Goal: Navigation & Orientation: Find specific page/section

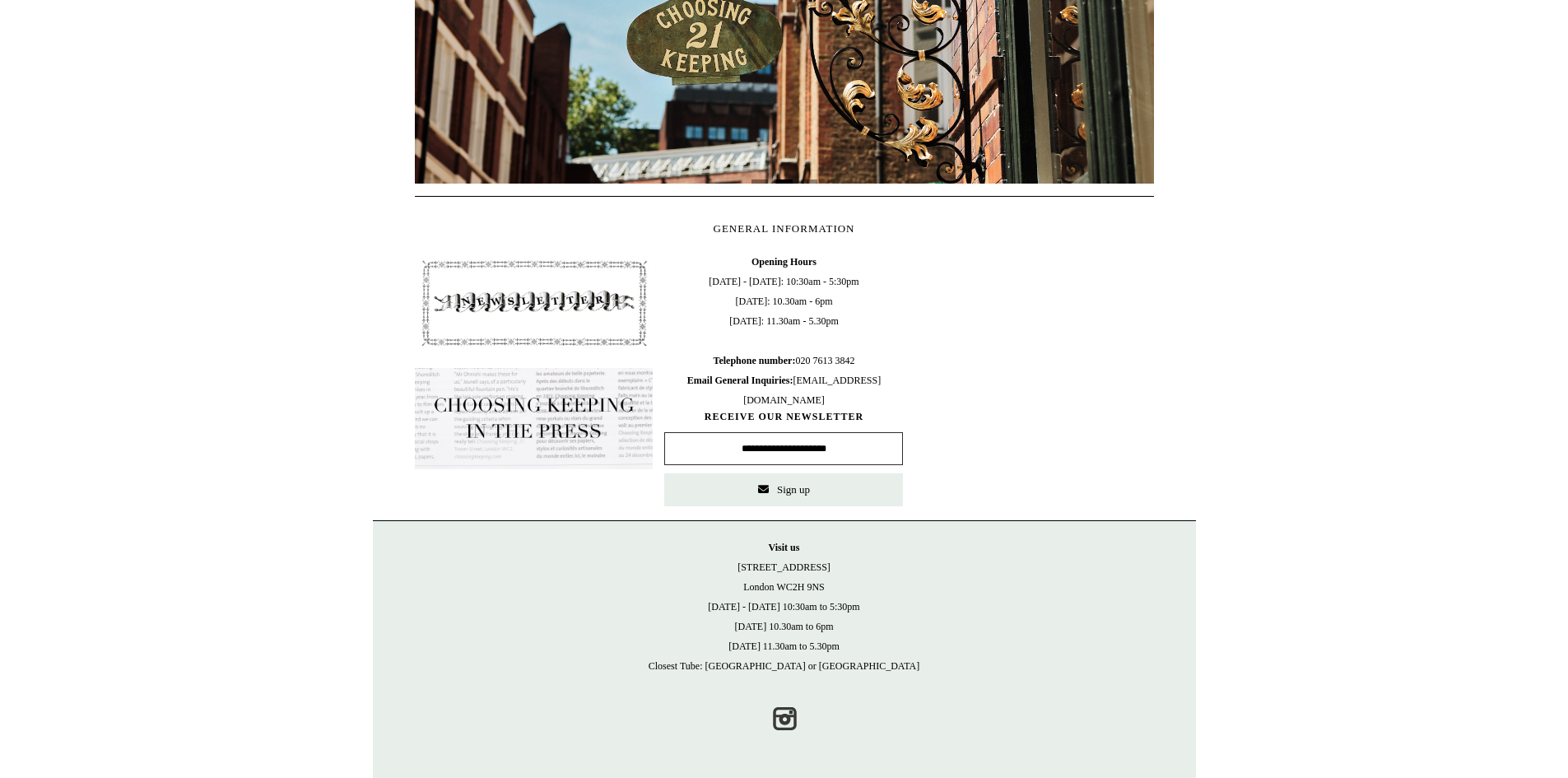
scroll to position [197, 0]
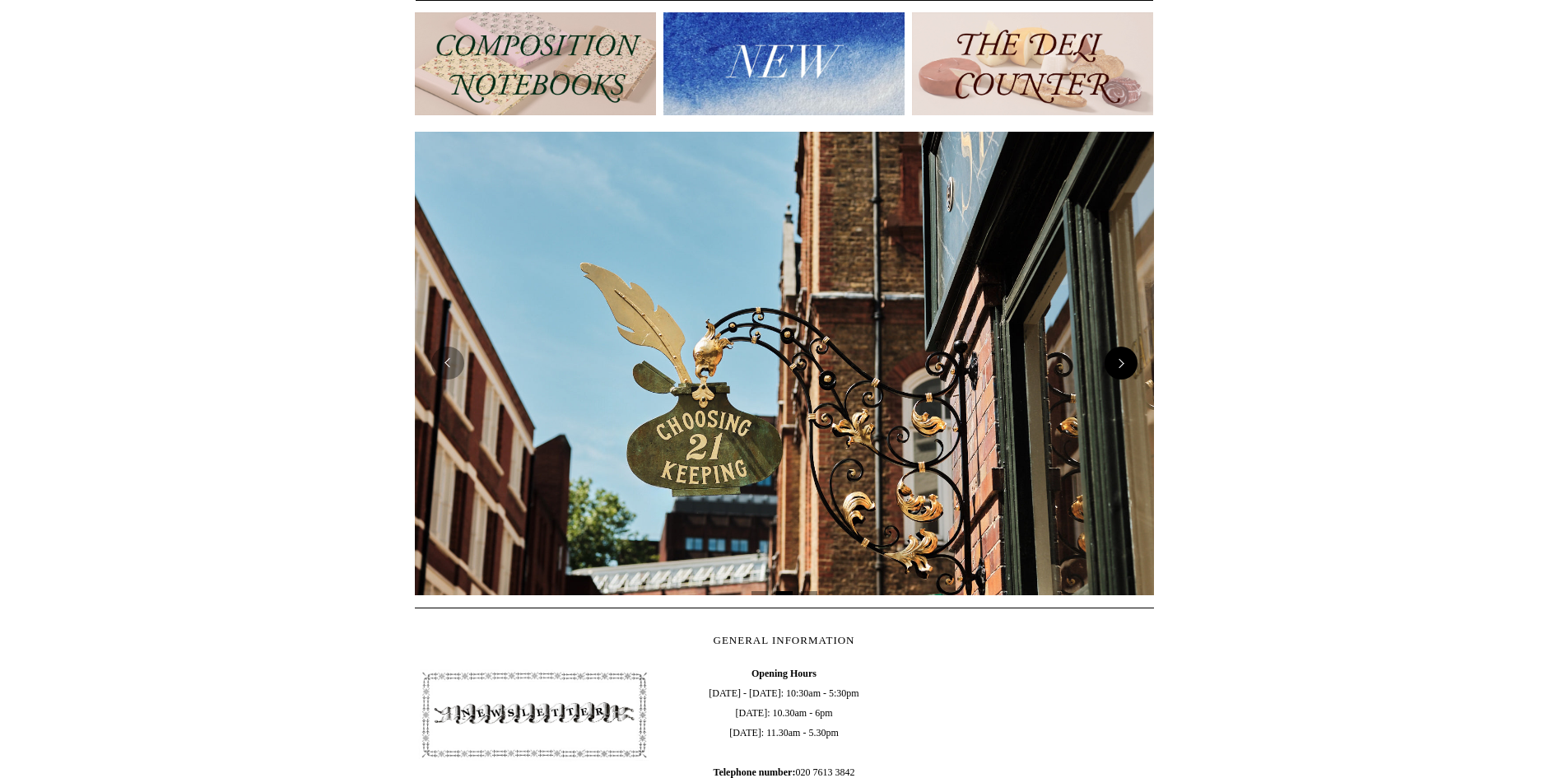
click at [1126, 364] on button "Next" at bounding box center [1121, 363] width 33 height 33
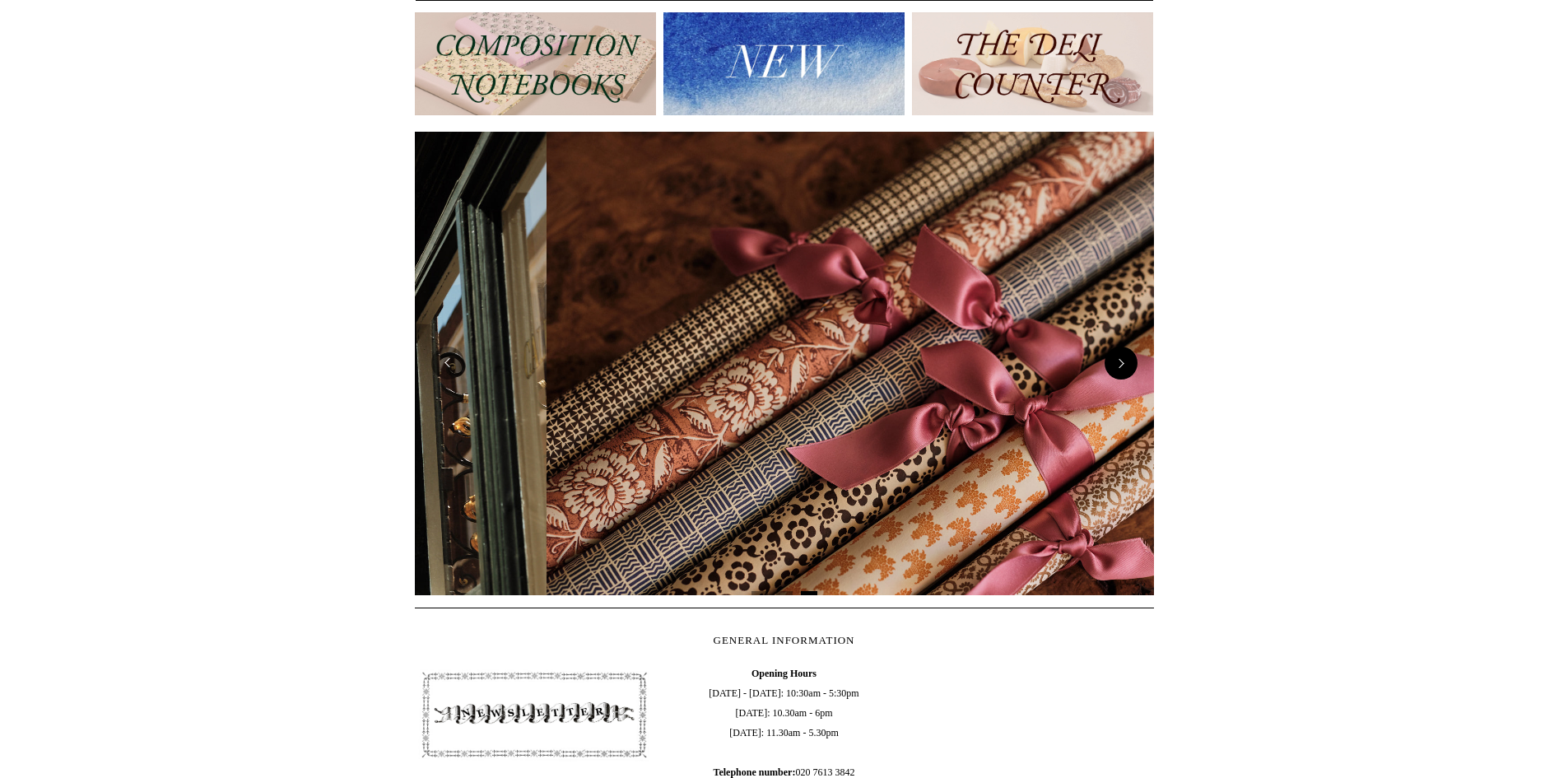
scroll to position [0, 1478]
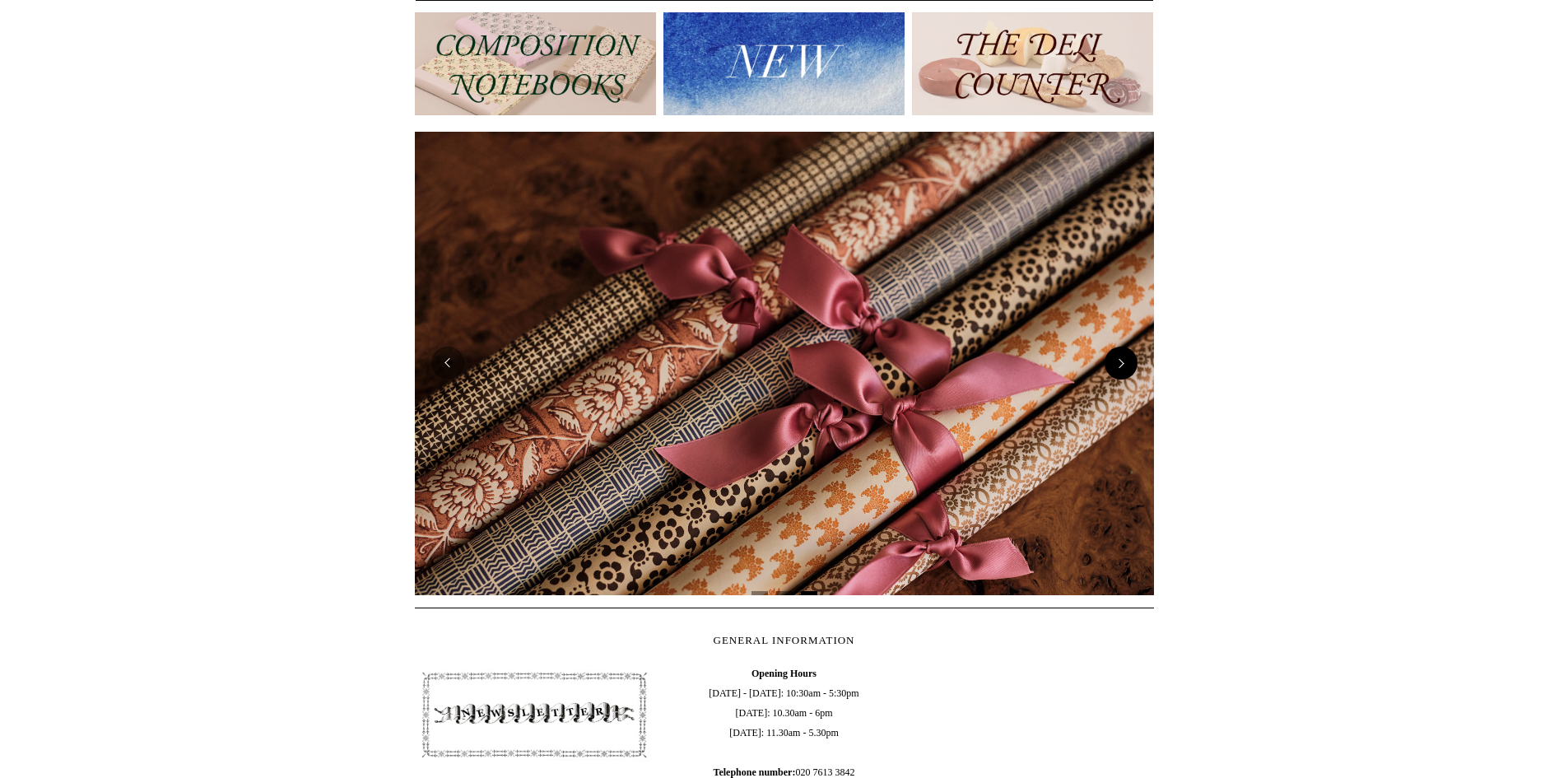
click at [1126, 364] on button "Next" at bounding box center [1121, 363] width 33 height 33
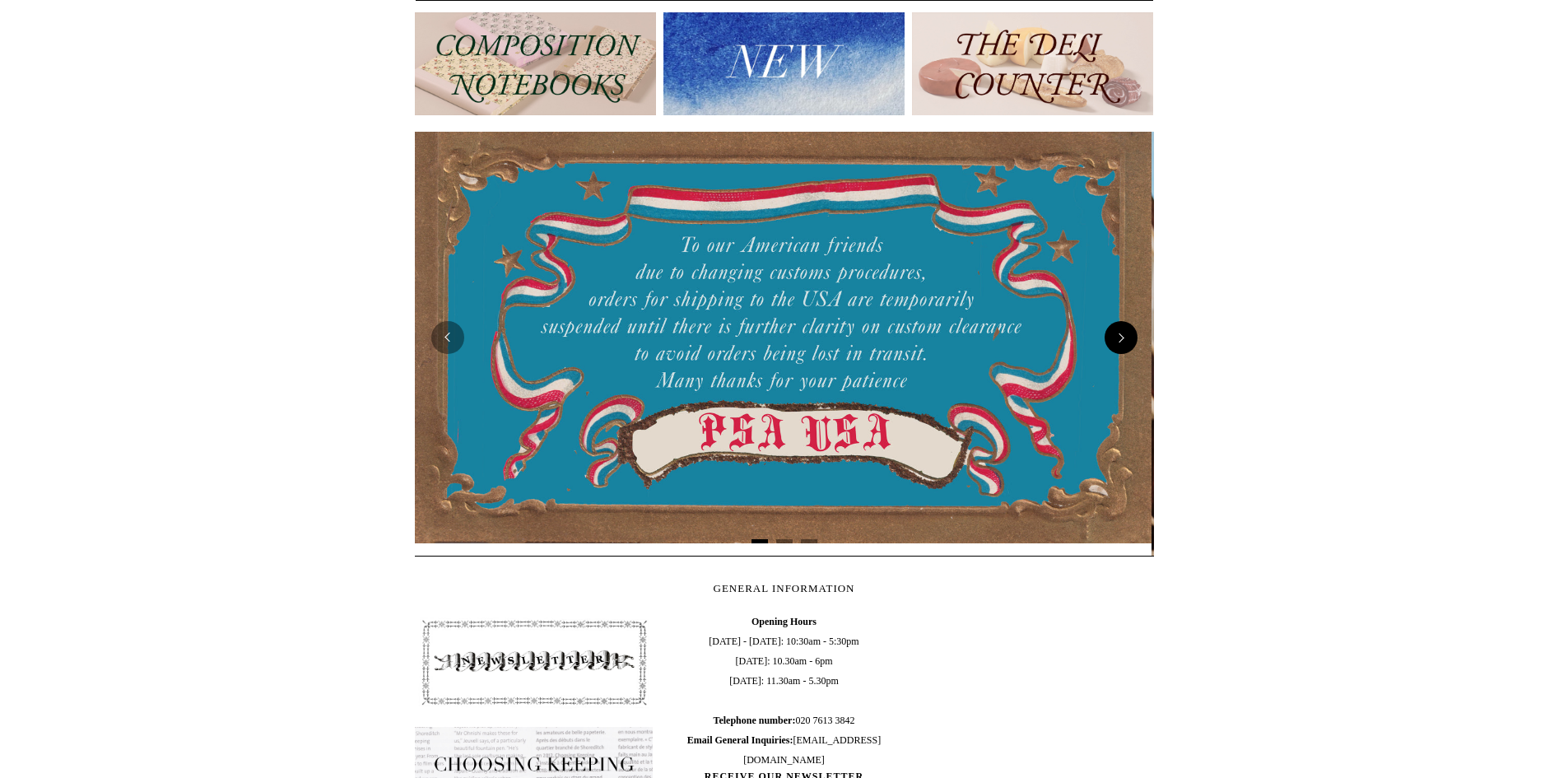
scroll to position [0, 0]
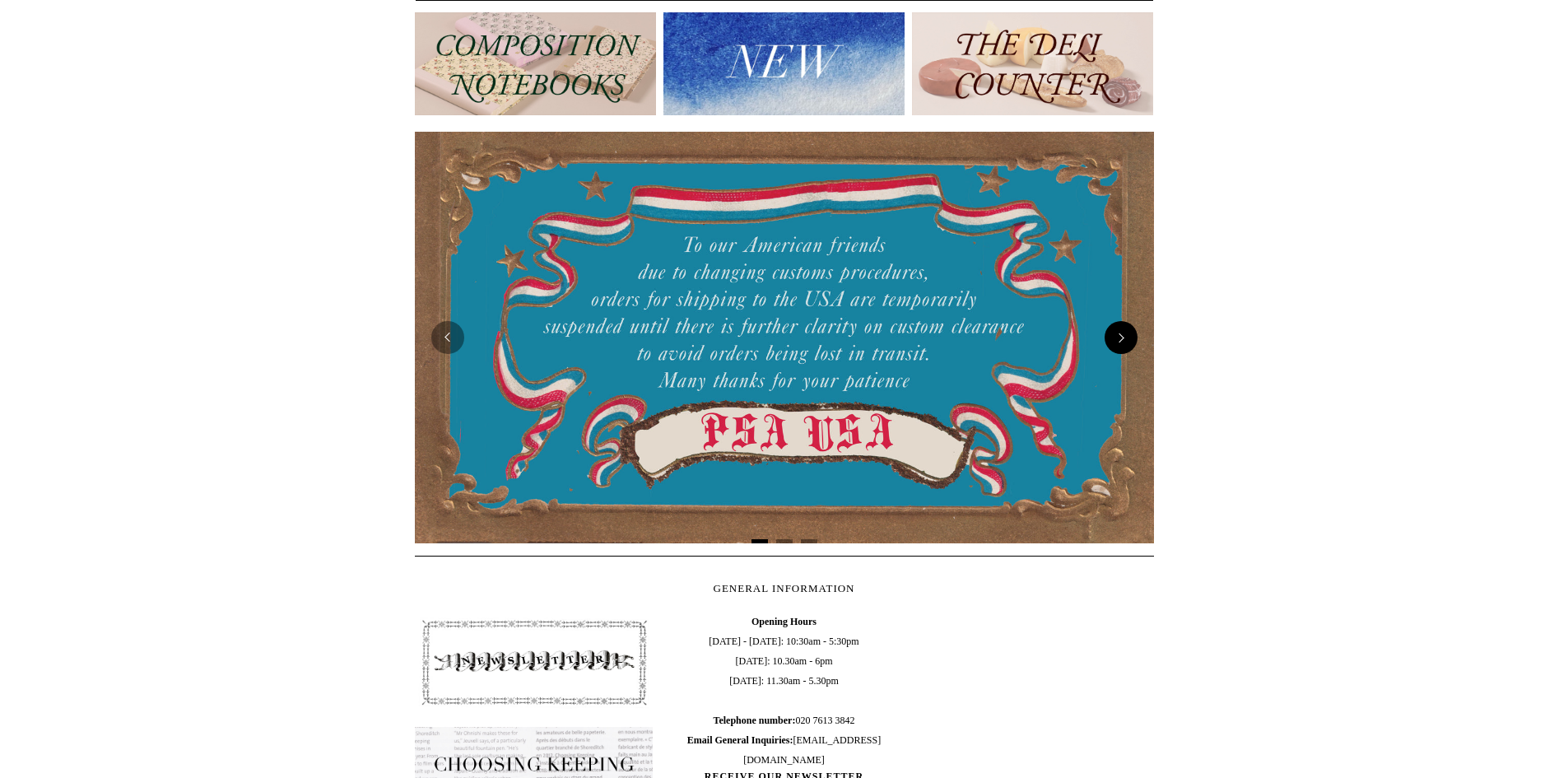
click at [1126, 364] on img at bounding box center [784, 337] width 739 height 412
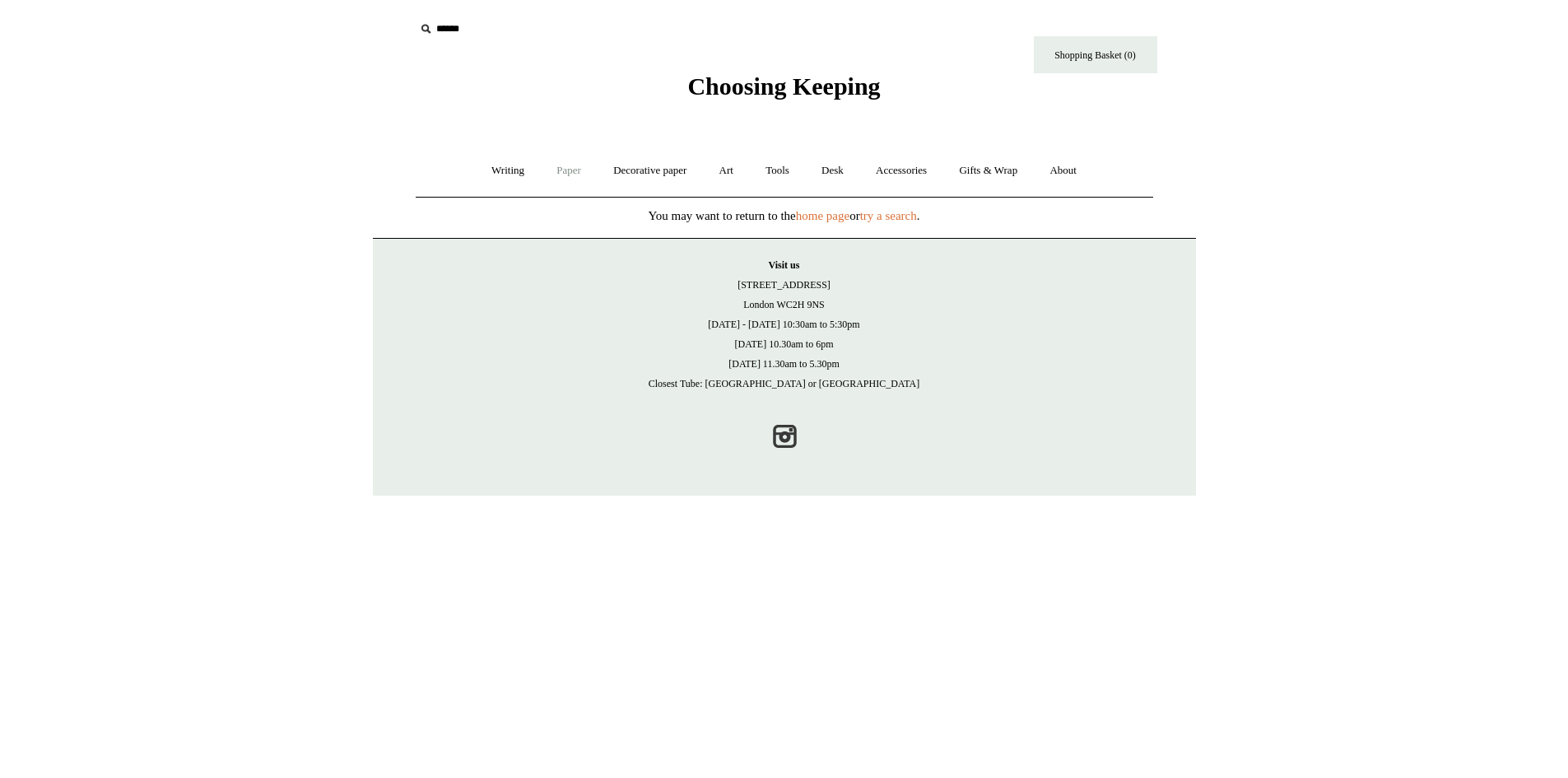
click at [554, 169] on link "Paper +" at bounding box center [569, 171] width 54 height 44
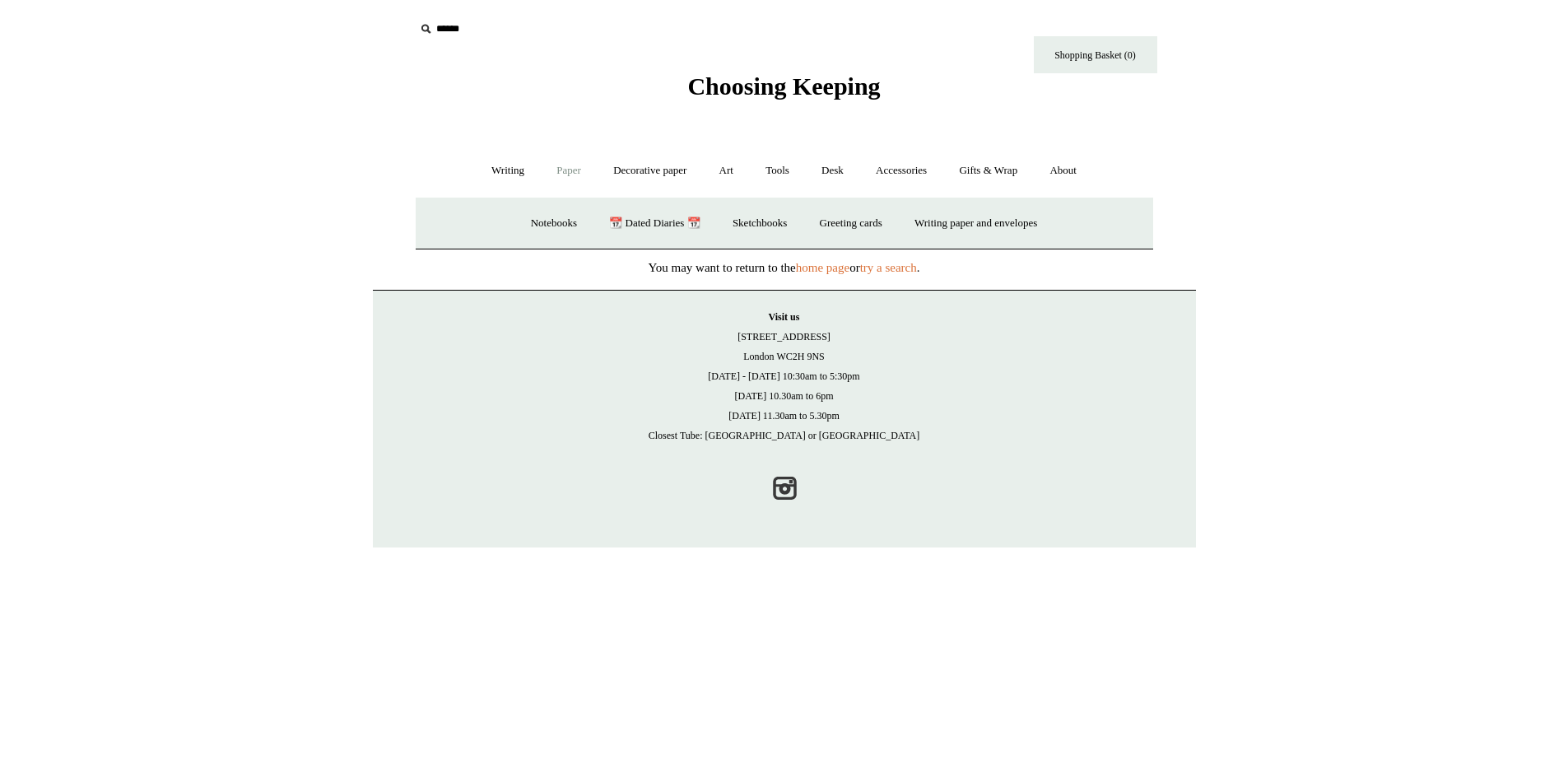
click at [768, 92] on span "Choosing Keeping" at bounding box center [783, 86] width 193 height 27
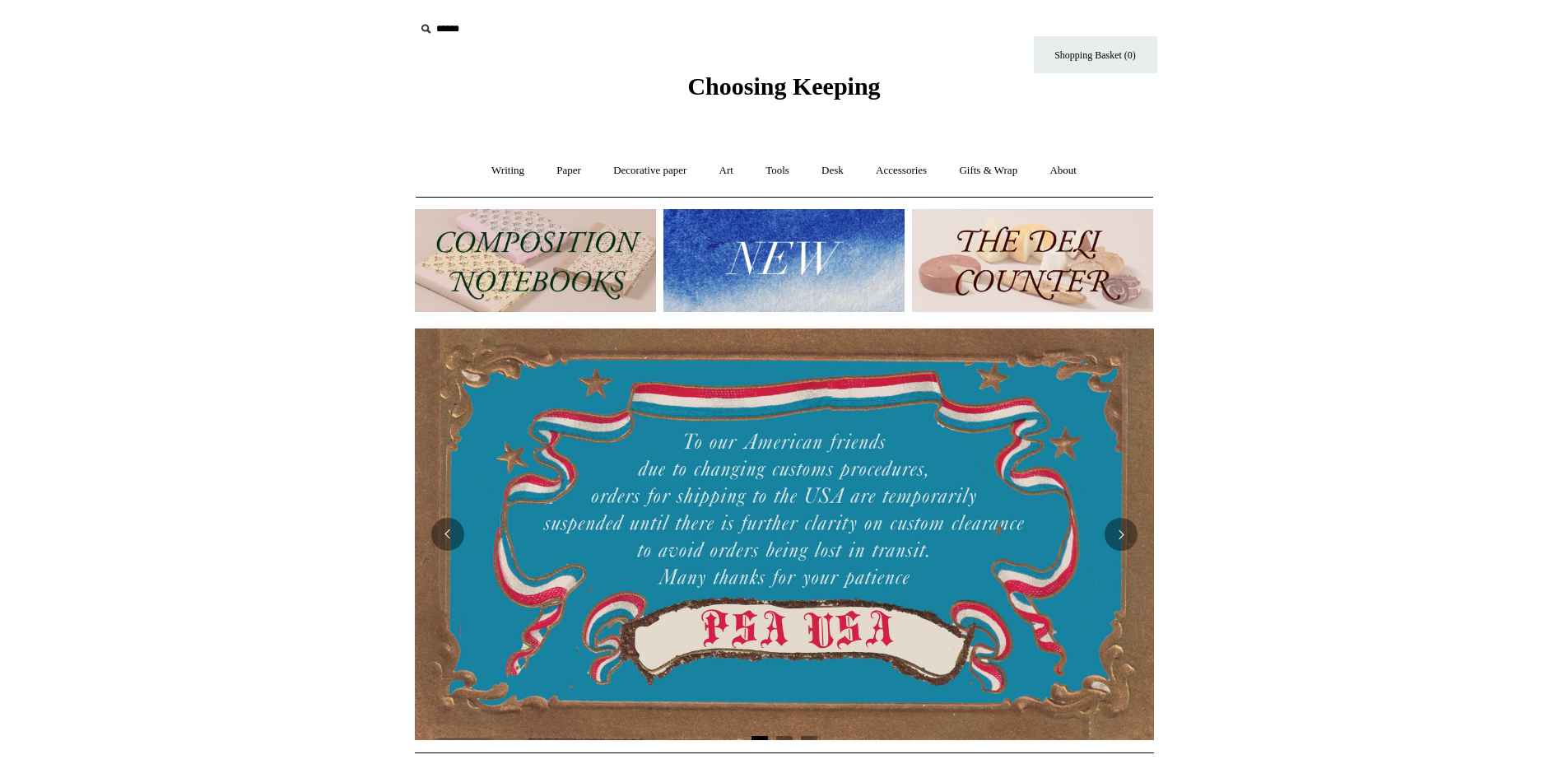
click at [741, 253] on img at bounding box center [783, 261] width 241 height 103
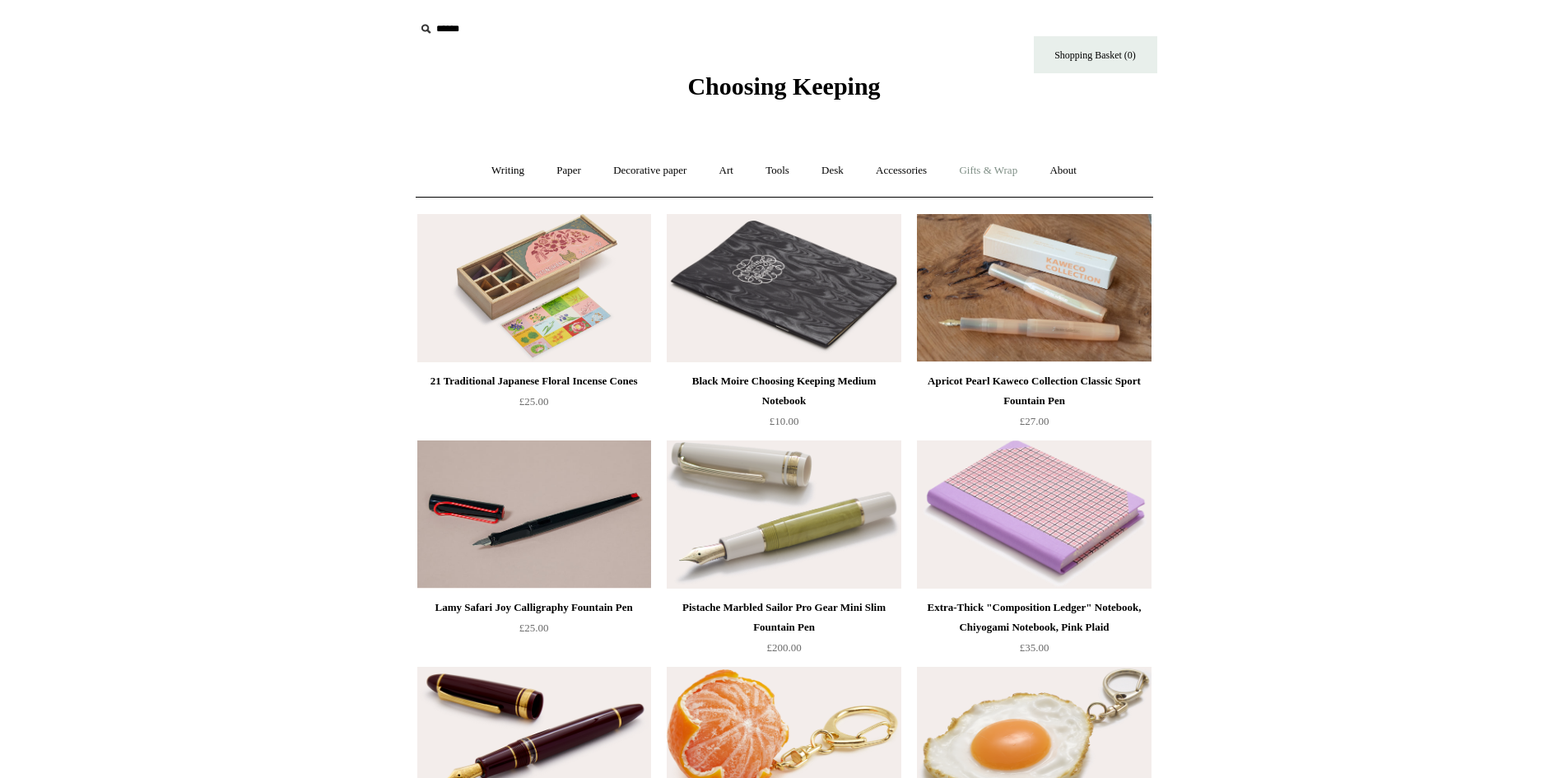
click at [995, 169] on link "Gifts & Wrap +" at bounding box center [988, 171] width 88 height 44
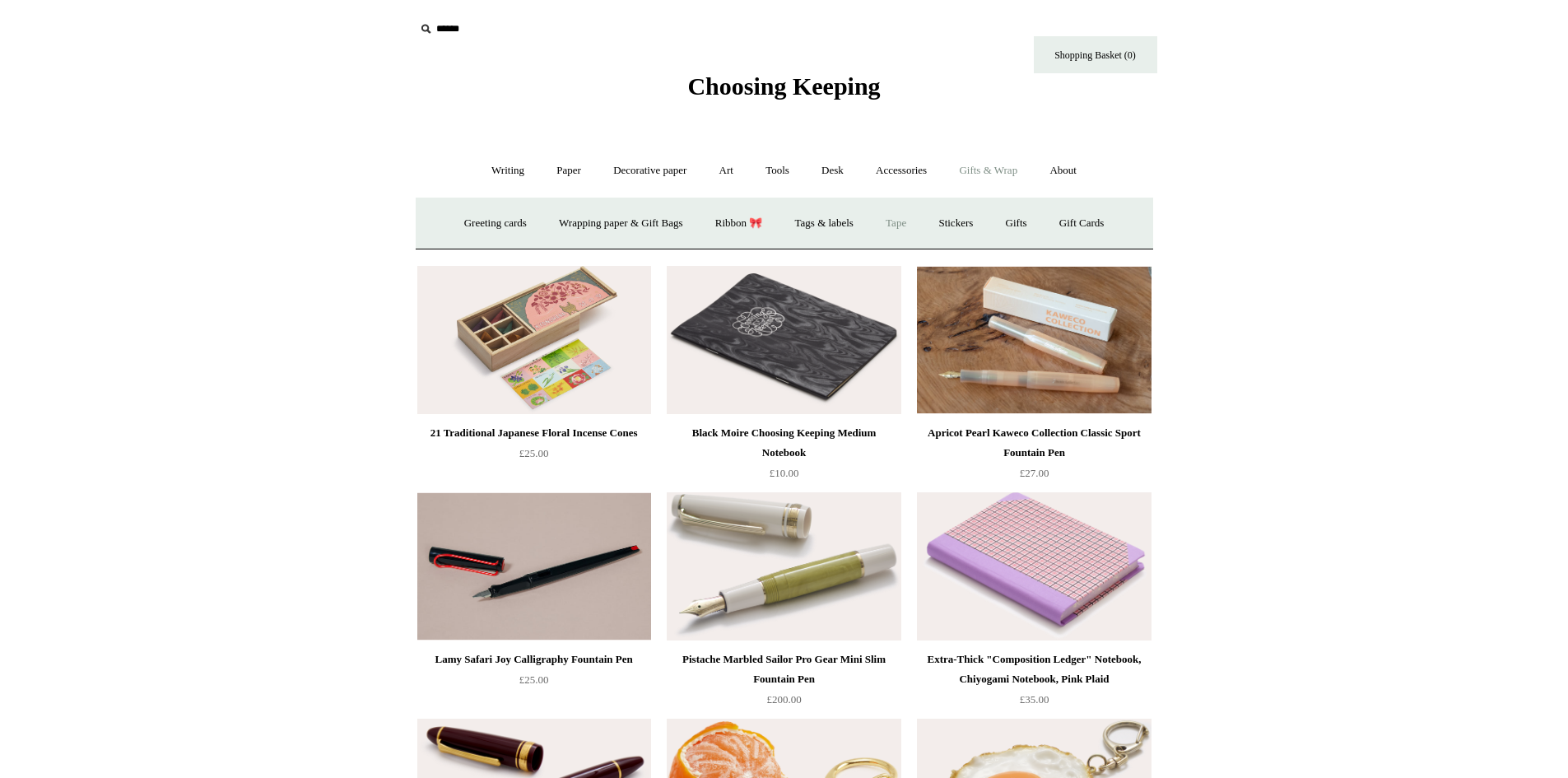
click at [901, 218] on link "Tape" at bounding box center [895, 223] width 50 height 44
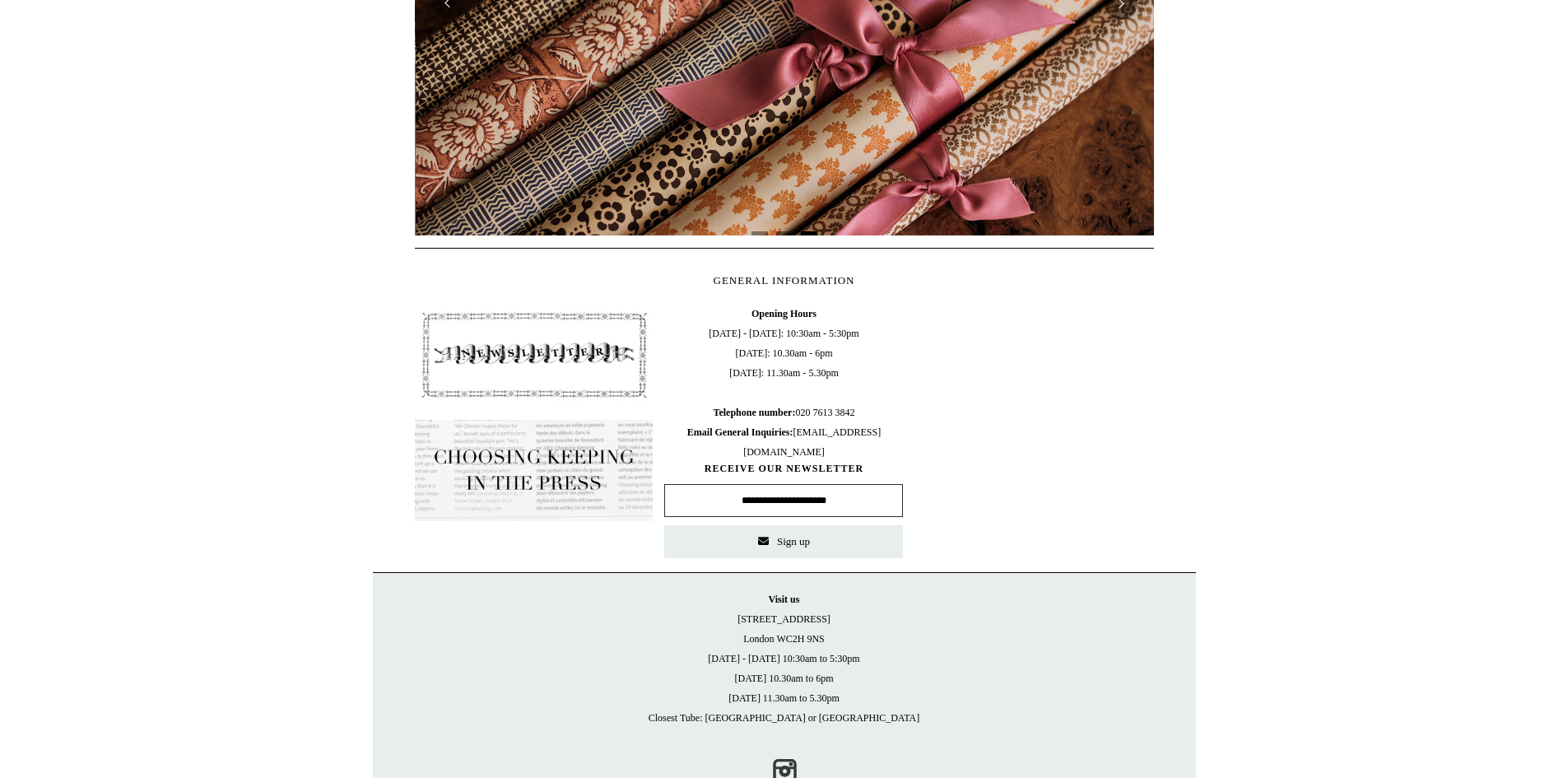
scroll to position [0, 1478]
